Goal: Information Seeking & Learning: Learn about a topic

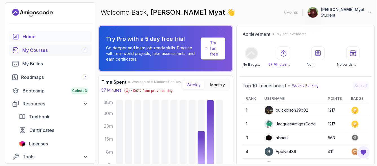
click at [29, 50] on div "My Courses 1" at bounding box center [55, 50] width 66 height 7
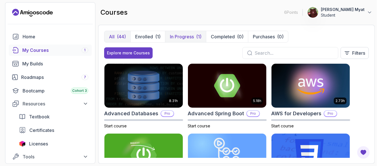
click at [179, 35] on p "In Progress" at bounding box center [182, 36] width 24 height 7
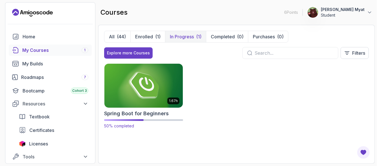
click at [136, 103] on img at bounding box center [143, 86] width 82 height 46
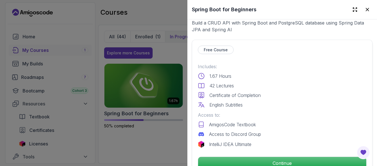
scroll to position [169, 0]
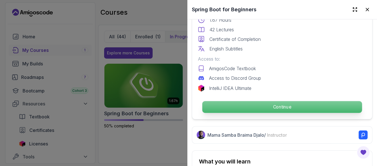
click at [220, 107] on p "Continue" at bounding box center [282, 107] width 160 height 12
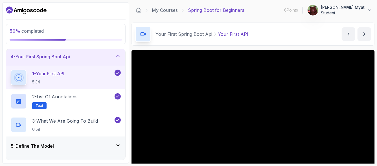
scroll to position [94, 0]
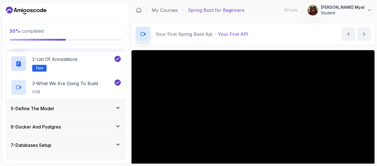
click at [44, 110] on h3 "5 - Define The Model" at bounding box center [32, 108] width 43 height 7
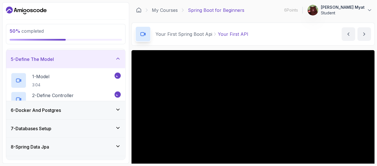
scroll to position [78, 0]
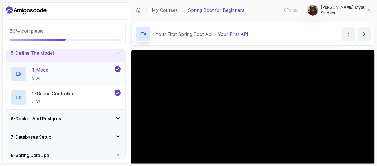
click at [58, 70] on div "1 - Model 3:04" at bounding box center [62, 74] width 103 height 16
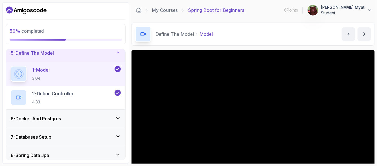
scroll to position [62, 0]
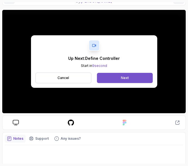
click at [123, 77] on div "Next" at bounding box center [125, 78] width 8 height 5
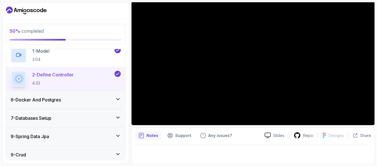
scroll to position [116, 0]
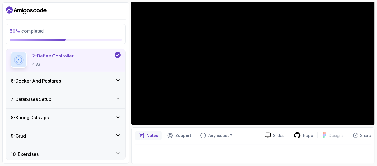
click at [52, 79] on h3 "6 - Docker And Postgres" at bounding box center [36, 81] width 50 height 7
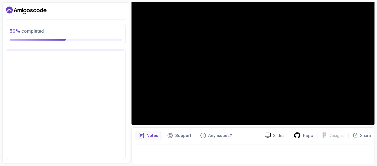
scroll to position [108, 0]
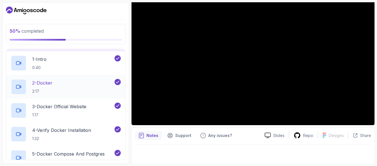
click at [56, 89] on div "2 - Docker 2:17" at bounding box center [62, 87] width 103 height 16
click at [56, 88] on div "2 - Docker 2:17" at bounding box center [62, 87] width 103 height 16
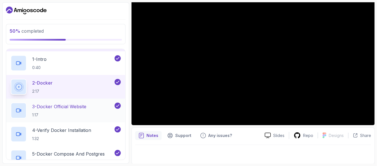
click at [59, 116] on p "1:17" at bounding box center [59, 115] width 54 height 6
click at [59, 114] on p "1:17" at bounding box center [59, 115] width 54 height 6
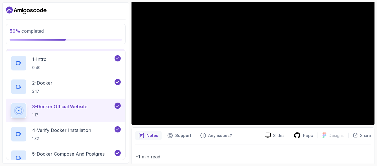
click at [59, 114] on p "1:17" at bounding box center [59, 115] width 55 height 6
